Goal: Find specific page/section: Find specific page/section

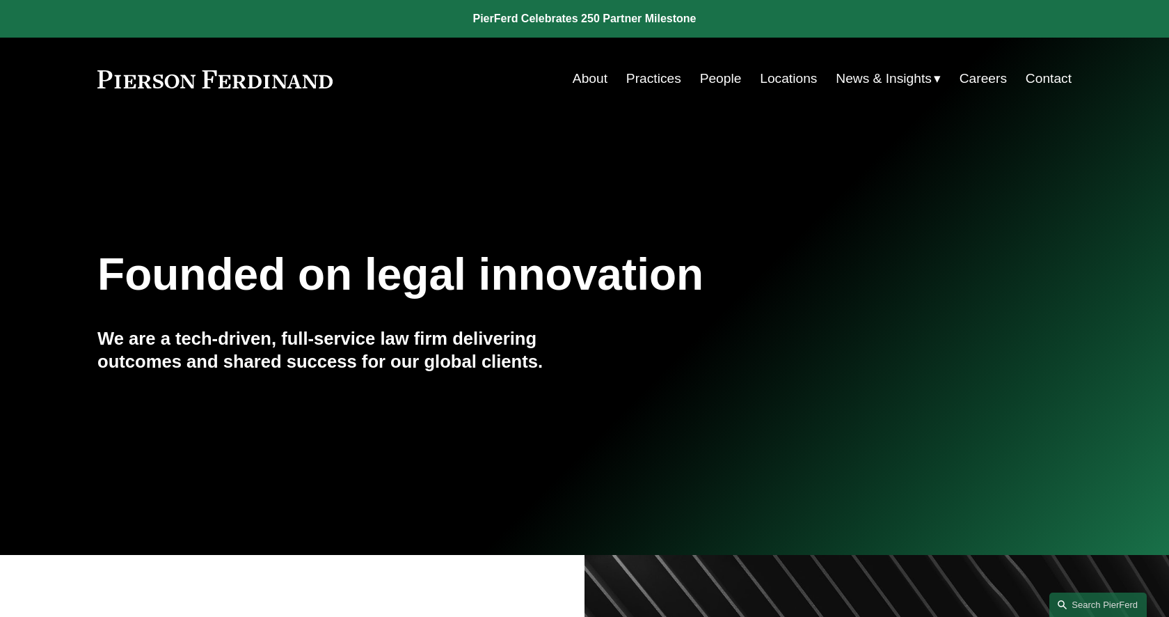
click at [796, 84] on link "Locations" at bounding box center [788, 78] width 57 height 26
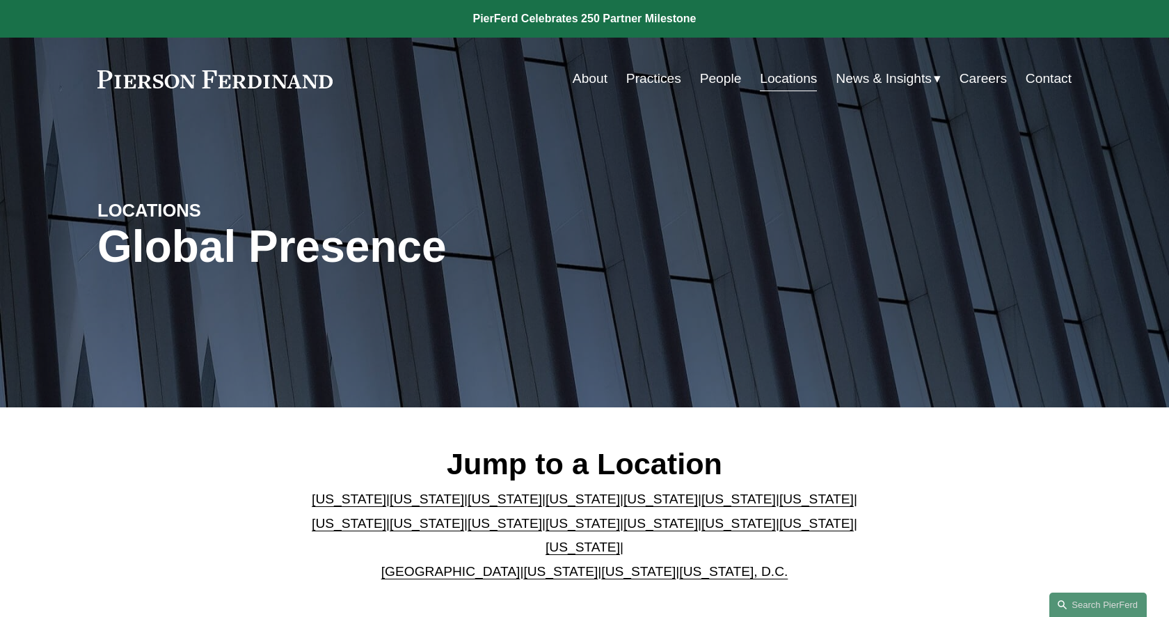
click at [706, 75] on link "People" at bounding box center [721, 78] width 42 height 26
